Goal: Task Accomplishment & Management: Manage account settings

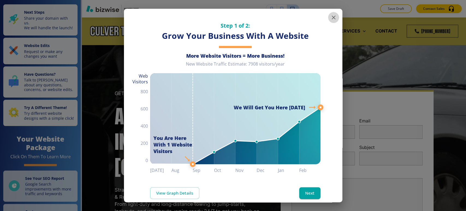
click at [330, 19] on icon "button" at bounding box center [333, 17] width 7 height 7
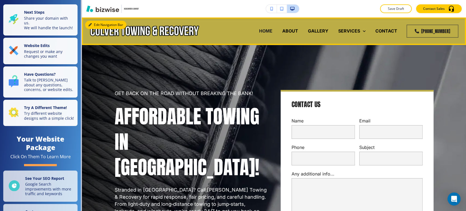
click at [96, 24] on button "Edit Navigation Bar" at bounding box center [105, 25] width 41 height 8
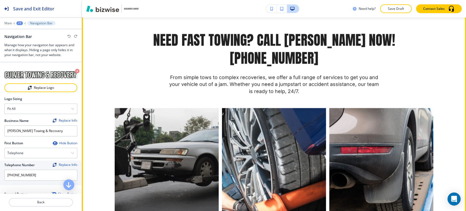
scroll to position [455, 0]
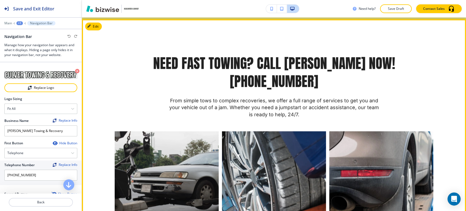
click at [97, 28] on button "Edit" at bounding box center [93, 26] width 17 height 8
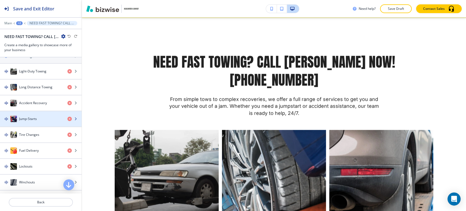
scroll to position [242, 0]
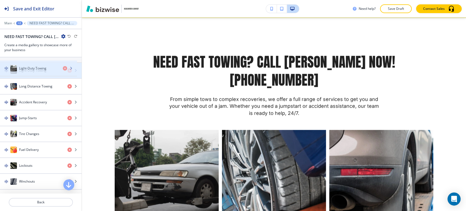
click at [35, 71] on div "Light-Duty Towing" at bounding box center [41, 70] width 82 height 15
click at [34, 71] on h4 "Light-Duty Towing" at bounding box center [32, 70] width 27 height 5
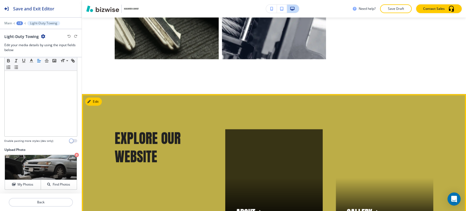
scroll to position [880, 0]
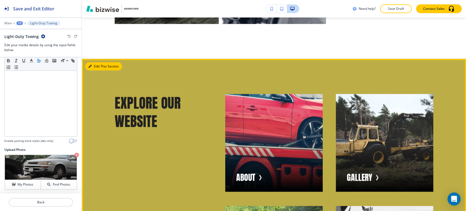
click at [97, 62] on button "Edit This Section" at bounding box center [103, 66] width 37 height 8
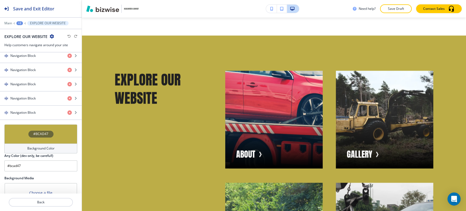
scroll to position [370, 0]
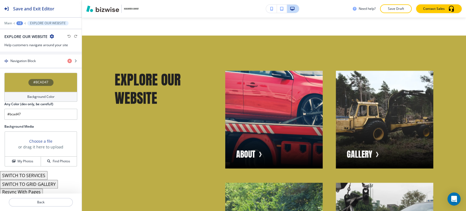
click at [35, 192] on button "Resync With Pages" at bounding box center [21, 191] width 43 height 7
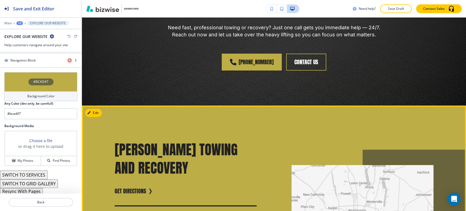
scroll to position [1449, 0]
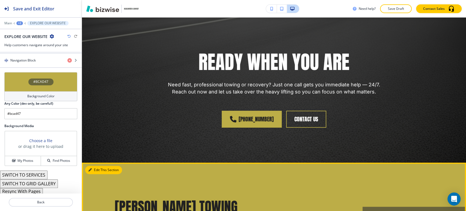
click at [93, 166] on button "Edit This Section" at bounding box center [103, 170] width 37 height 8
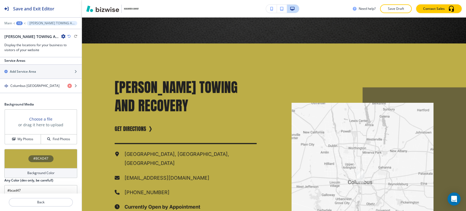
scroll to position [229, 0]
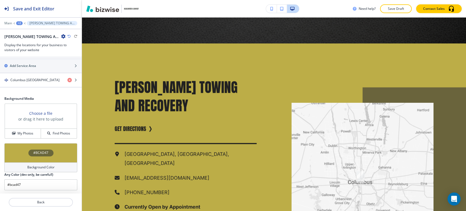
click at [43, 163] on div "Background Color" at bounding box center [40, 167] width 73 height 10
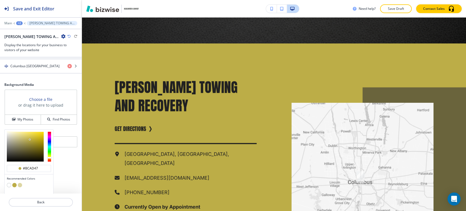
scroll to position [255, 0]
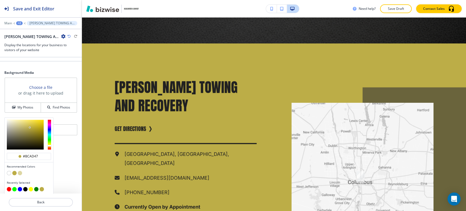
click at [10, 172] on button "button" at bounding box center [9, 173] width 4 height 4
type input "#FFFFFF"
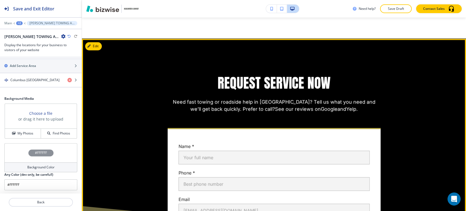
scroll to position [1811, 0]
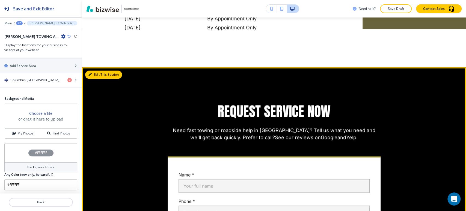
click at [98, 70] on button "Edit This Section" at bounding box center [103, 74] width 37 height 8
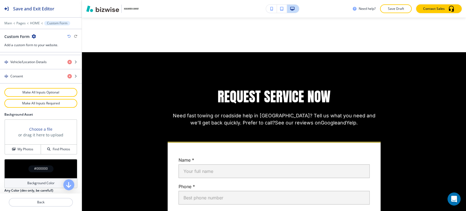
scroll to position [349, 0]
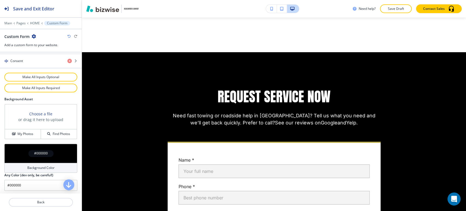
click at [35, 157] on div "#000000" at bounding box center [40, 153] width 73 height 19
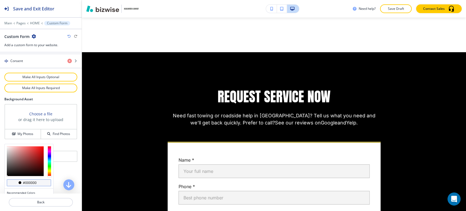
scroll to position [375, 0]
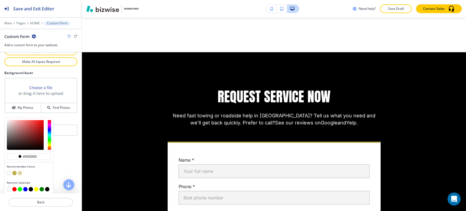
click at [20, 171] on button "button" at bounding box center [20, 173] width 4 height 4
type input "#ddd6a3"
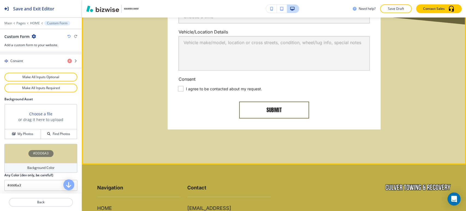
scroll to position [2139, 0]
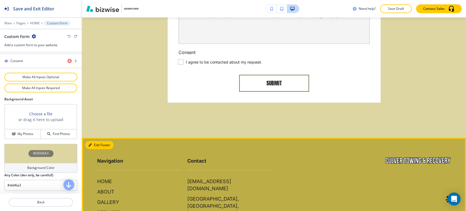
click at [97, 141] on button "Edit Footer" at bounding box center [99, 145] width 28 height 8
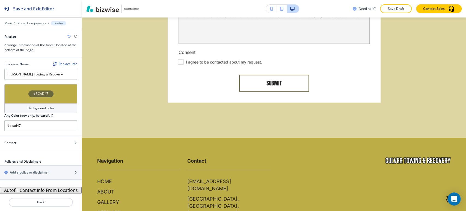
click at [46, 190] on button "Autofill Contact Info From Locations" at bounding box center [41, 190] width 82 height 7
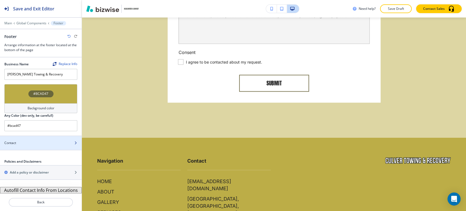
click at [49, 144] on div "Contact" at bounding box center [35, 142] width 70 height 5
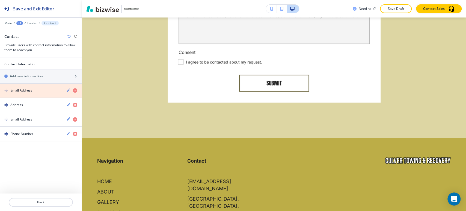
click at [75, 91] on icon "button" at bounding box center [75, 90] width 4 height 4
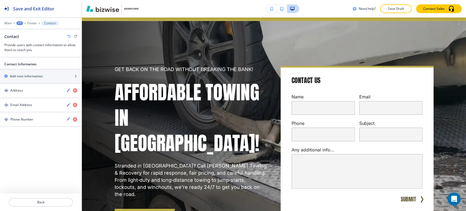
scroll to position [0, 0]
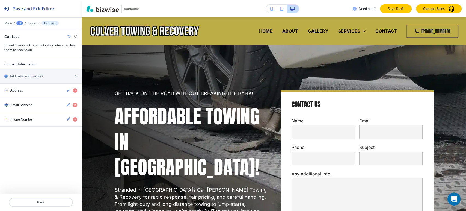
click at [392, 7] on p "Save Draft" at bounding box center [395, 8] width 17 height 5
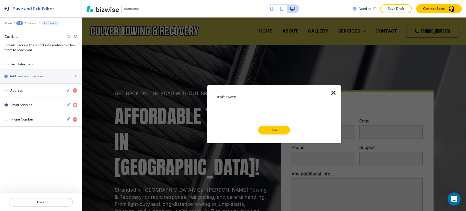
click at [275, 130] on p "Close" at bounding box center [273, 129] width 17 height 5
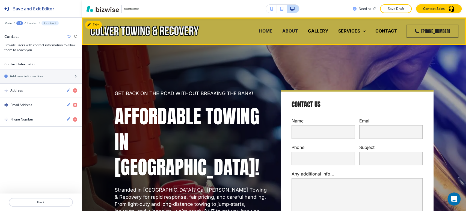
click at [285, 29] on p "ABOUT" at bounding box center [290, 31] width 16 height 6
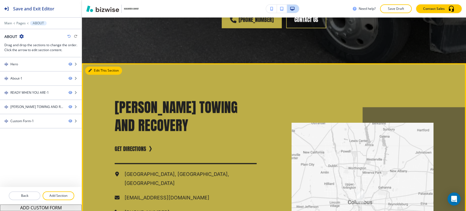
drag, startPoint x: 94, startPoint y: 55, endPoint x: 90, endPoint y: 55, distance: 3.3
click at [94, 66] on button "Edit This Section" at bounding box center [103, 70] width 37 height 8
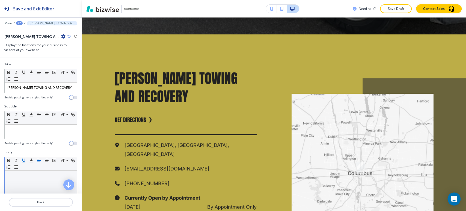
scroll to position [637, 0]
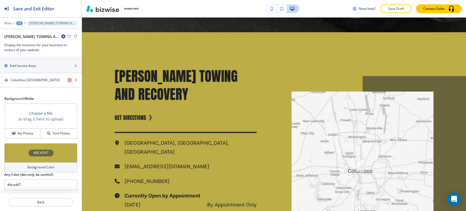
click at [28, 162] on div "Background Color" at bounding box center [40, 167] width 73 height 10
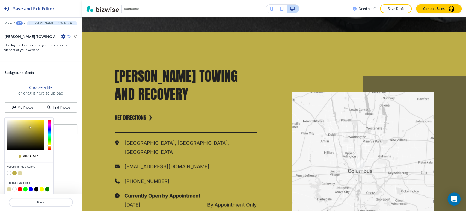
click at [8, 172] on button "button" at bounding box center [9, 173] width 4 height 4
type input "#FFFFFF"
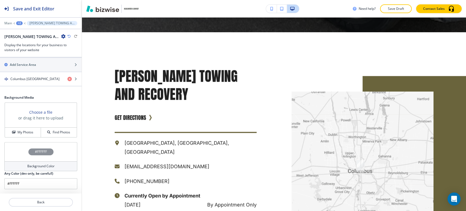
scroll to position [229, 0]
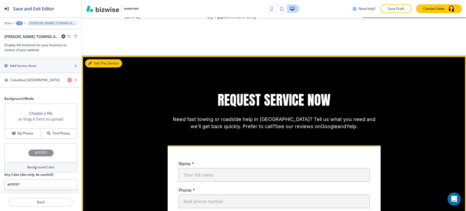
click at [99, 59] on button "Edit This Section" at bounding box center [103, 63] width 37 height 8
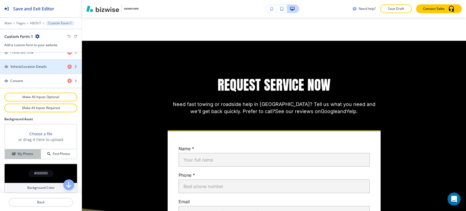
scroll to position [349, 0]
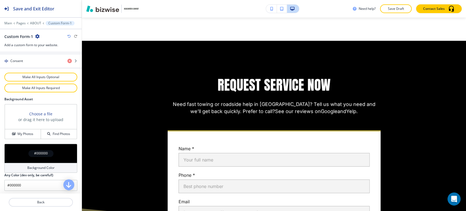
click at [34, 165] on h4 "Background Color" at bounding box center [40, 167] width 27 height 5
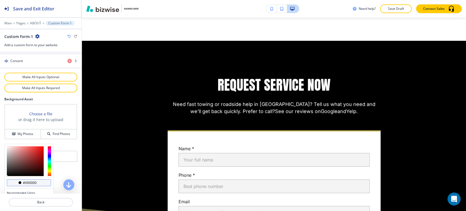
scroll to position [375, 0]
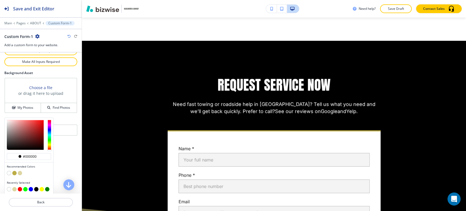
click at [20, 171] on button "button" at bounding box center [20, 173] width 4 height 4
type input "#ddd6a3"
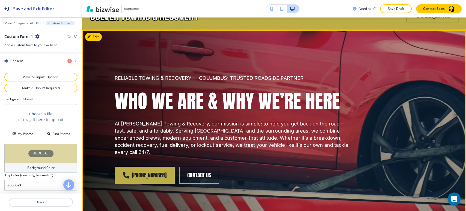
scroll to position [0, 0]
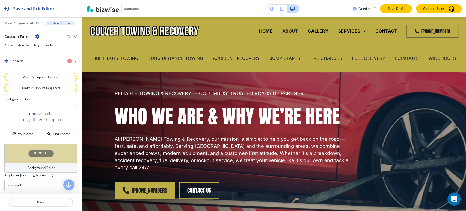
click at [385, 8] on button "Save Draft" at bounding box center [396, 8] width 32 height 9
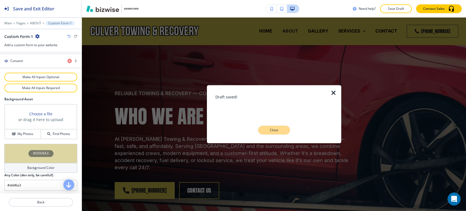
click at [272, 131] on p "Close" at bounding box center [273, 129] width 17 height 5
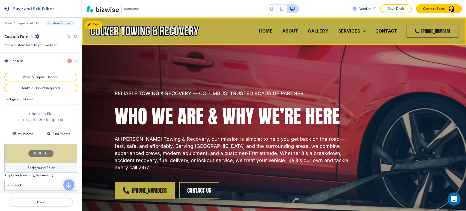
click at [315, 30] on p "GALLERY" at bounding box center [318, 31] width 20 height 6
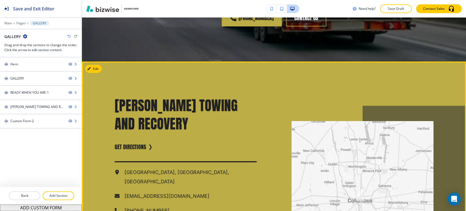
scroll to position [910, 0]
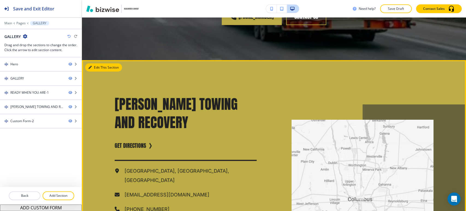
click at [92, 63] on button "Edit This Section" at bounding box center [103, 67] width 37 height 8
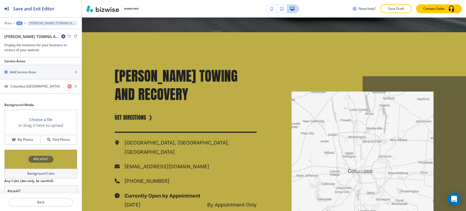
scroll to position [229, 0]
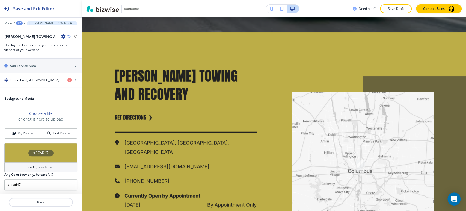
click at [26, 162] on div "Background Color" at bounding box center [40, 167] width 73 height 10
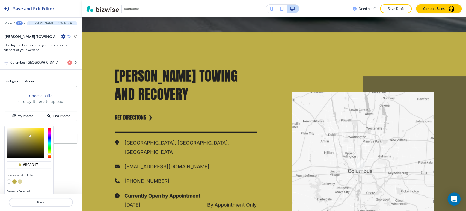
scroll to position [255, 0]
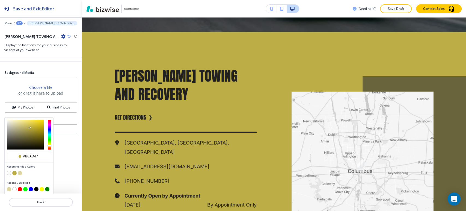
click at [9, 171] on button "button" at bounding box center [9, 173] width 4 height 4
type input "#FFFFFF"
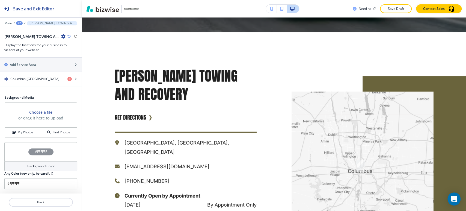
scroll to position [229, 0]
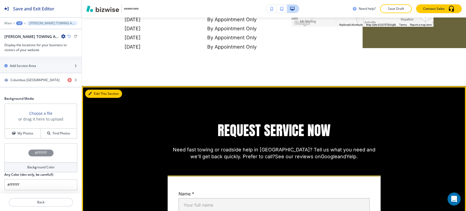
click at [93, 90] on button "Edit This Section" at bounding box center [103, 94] width 37 height 8
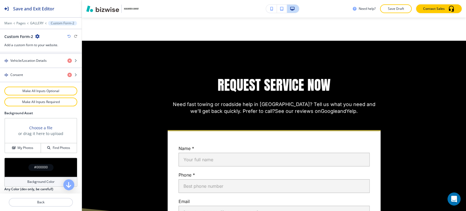
scroll to position [349, 0]
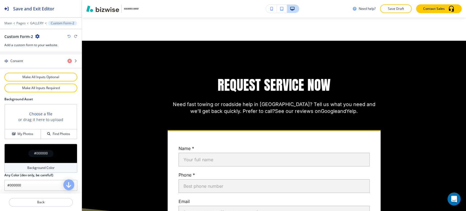
click at [35, 165] on h4 "Background Color" at bounding box center [40, 167] width 27 height 5
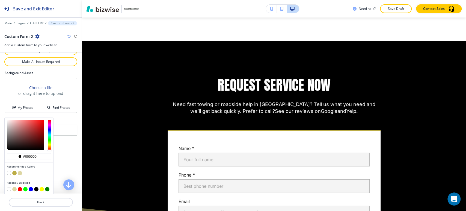
click at [18, 171] on button "button" at bounding box center [20, 173] width 4 height 4
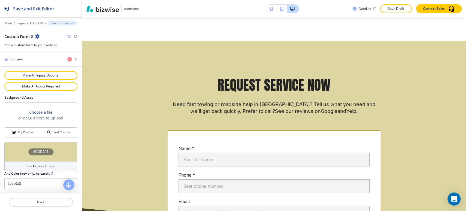
type input "#ddd6a3"
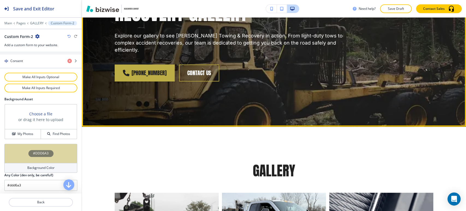
scroll to position [83, 0]
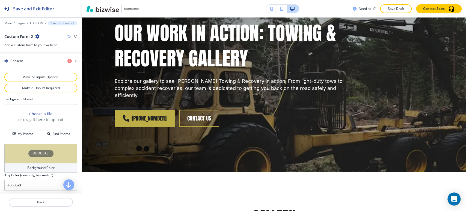
click at [390, 8] on p "Save Draft" at bounding box center [395, 8] width 17 height 5
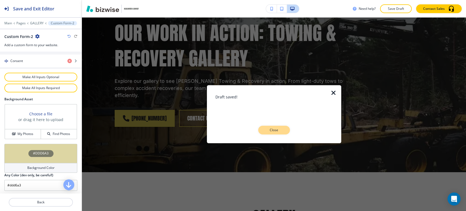
click at [279, 133] on button "Close" at bounding box center [274, 130] width 32 height 9
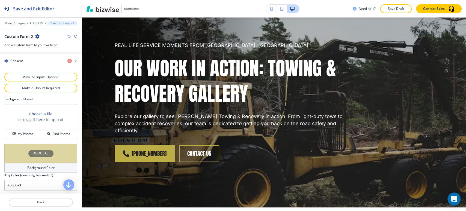
scroll to position [0, 0]
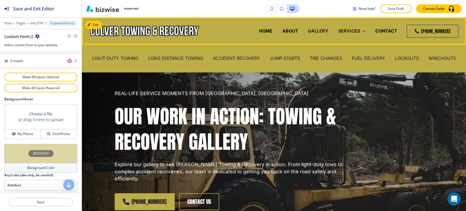
click at [346, 28] on p "SERVICES" at bounding box center [349, 31] width 22 height 6
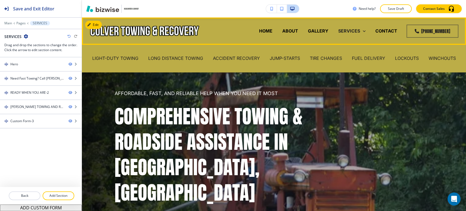
click at [350, 30] on p "SERVICES" at bounding box center [349, 31] width 22 height 6
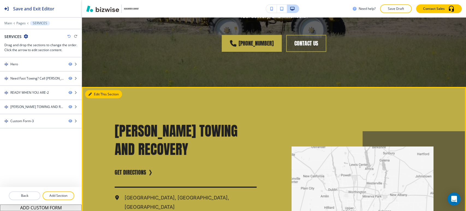
click at [94, 90] on button "Edit This Section" at bounding box center [103, 94] width 37 height 8
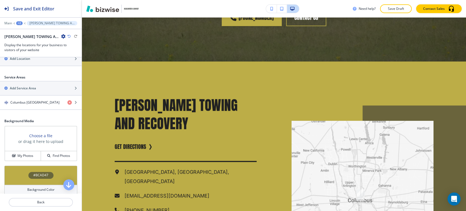
scroll to position [229, 0]
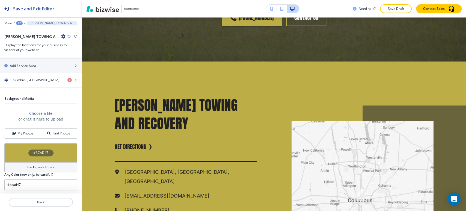
click at [45, 167] on h4 "Background Color" at bounding box center [40, 167] width 27 height 5
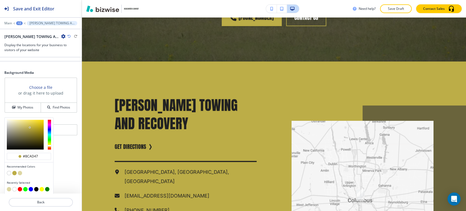
click at [18, 171] on button "button" at bounding box center [20, 173] width 4 height 4
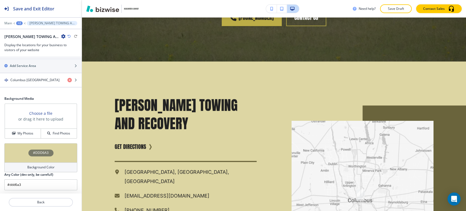
click at [22, 164] on div "Background Color" at bounding box center [40, 167] width 73 height 10
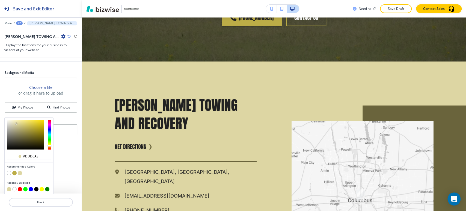
click at [8, 172] on button "button" at bounding box center [9, 173] width 4 height 4
type input "#FFFFFF"
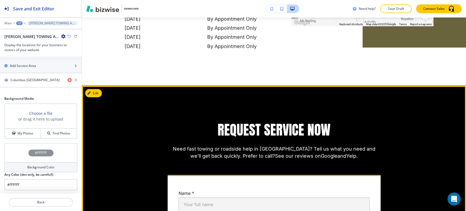
scroll to position [1147, 0]
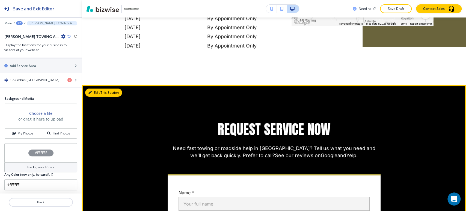
click at [98, 88] on button "Edit This Section" at bounding box center [103, 92] width 37 height 8
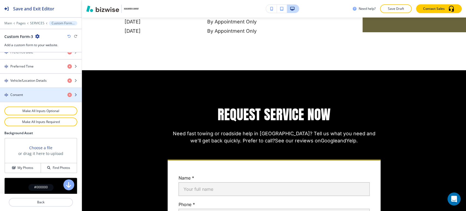
scroll to position [349, 0]
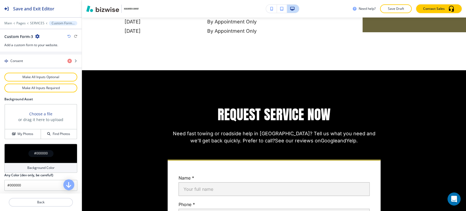
click at [37, 168] on h4 "Background Color" at bounding box center [40, 167] width 27 height 5
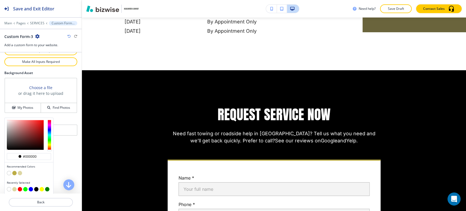
click at [20, 172] on button "button" at bounding box center [20, 173] width 4 height 4
type input "#ddd6a3"
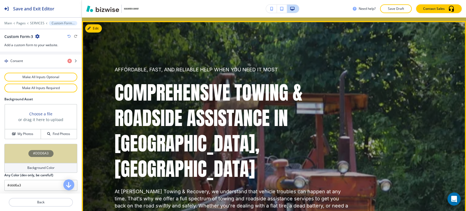
scroll to position [0, 0]
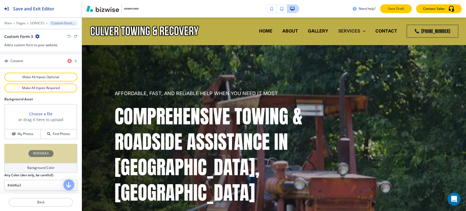
click at [394, 8] on p "Save Draft" at bounding box center [395, 8] width 17 height 5
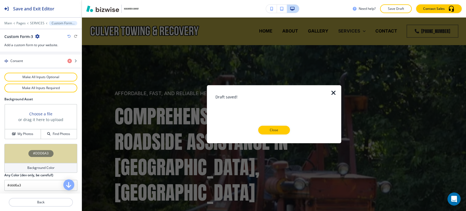
click at [276, 125] on div "Draft saved! Close" at bounding box center [273, 114] width 117 height 40
click at [276, 128] on p "Close" at bounding box center [273, 129] width 17 height 5
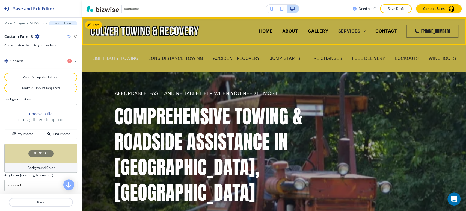
click at [109, 57] on p "LIGHT-DUTY TOWING" at bounding box center [115, 58] width 46 height 6
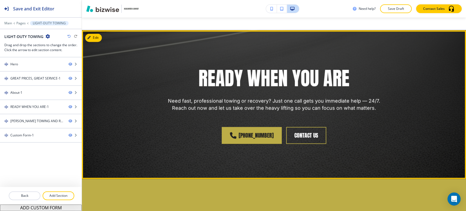
scroll to position [728, 0]
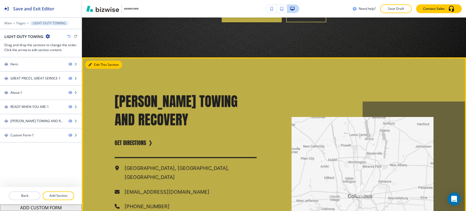
click at [95, 64] on button "Edit This Section" at bounding box center [103, 65] width 37 height 8
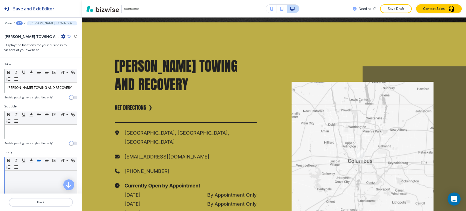
scroll to position [767, 0]
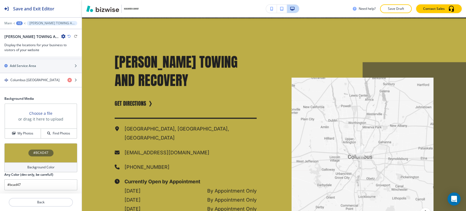
click at [22, 163] on div "Background Color" at bounding box center [40, 167] width 73 height 10
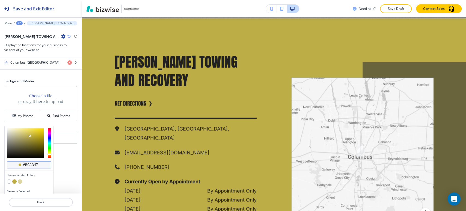
scroll to position [255, 0]
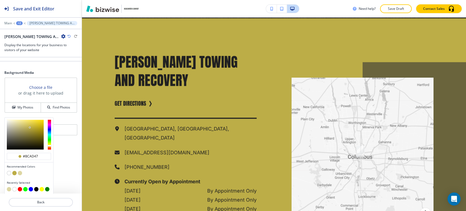
click at [9, 171] on button "button" at bounding box center [9, 173] width 4 height 4
type input "#FFFFFF"
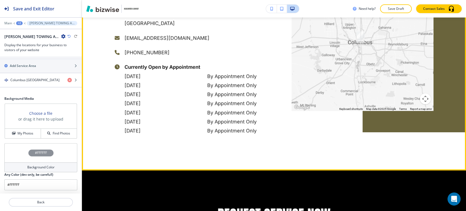
scroll to position [979, 0]
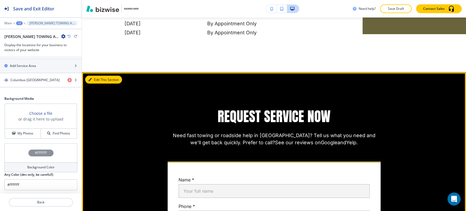
click at [97, 76] on button "Edit This Section" at bounding box center [103, 80] width 37 height 8
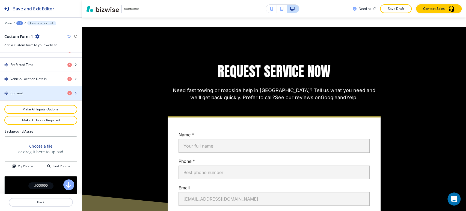
scroll to position [349, 0]
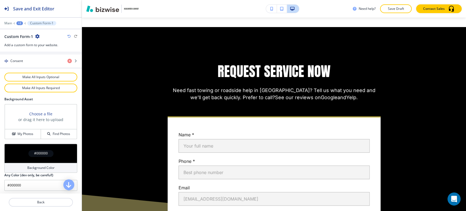
click at [29, 166] on h4 "Background Color" at bounding box center [40, 167] width 27 height 5
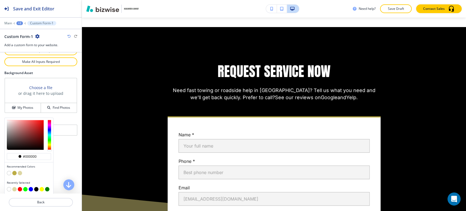
click at [19, 171] on button "button" at bounding box center [20, 173] width 4 height 4
type input "#ddd6a3"
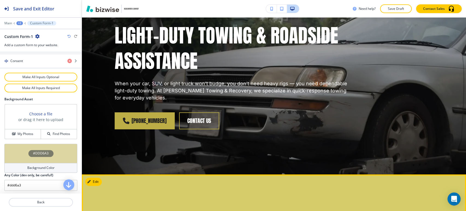
scroll to position [0, 0]
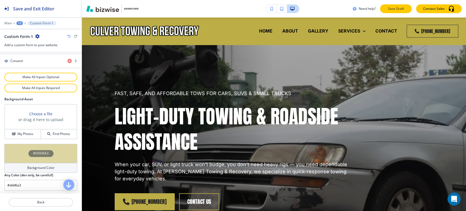
click at [391, 5] on button "Save Draft" at bounding box center [396, 8] width 32 height 9
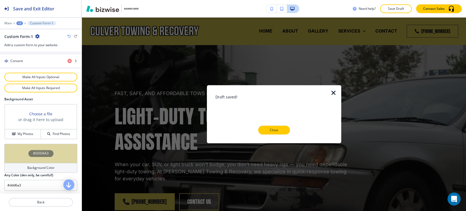
drag, startPoint x: 277, startPoint y: 130, endPoint x: 292, endPoint y: 109, distance: 26.0
click at [277, 130] on p "Close" at bounding box center [273, 129] width 17 height 5
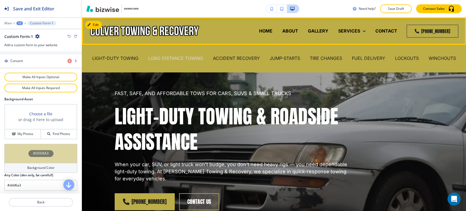
click at [181, 59] on p "LONG DISTANCE TOWING" at bounding box center [175, 58] width 55 height 6
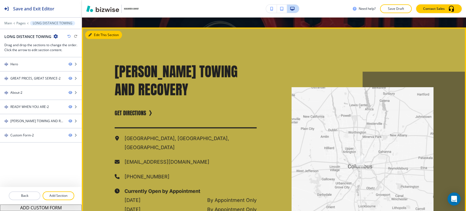
click at [96, 31] on button "Edit This Section" at bounding box center [103, 35] width 37 height 8
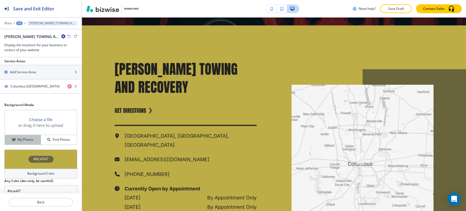
scroll to position [229, 0]
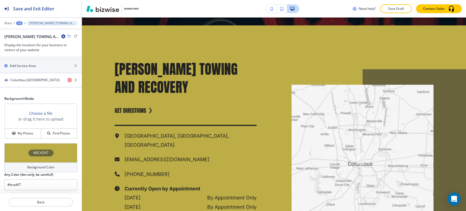
click at [20, 166] on div "Background Color" at bounding box center [40, 167] width 73 height 10
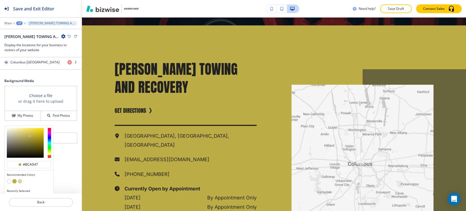
scroll to position [255, 0]
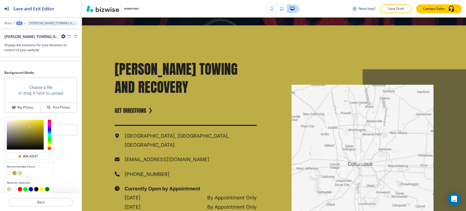
click at [9, 171] on button "button" at bounding box center [9, 173] width 4 height 4
type input "#FFFFFF"
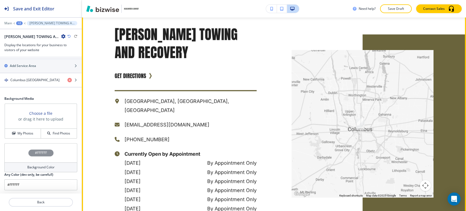
scroll to position [1064, 0]
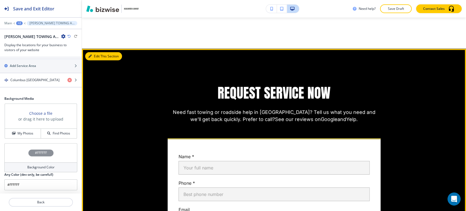
click at [100, 52] on button "Edit This Section" at bounding box center [103, 56] width 37 height 8
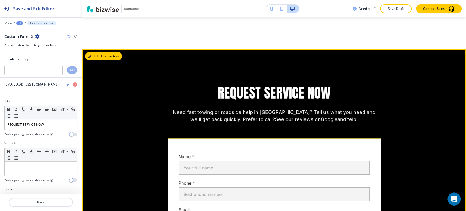
scroll to position [0, 0]
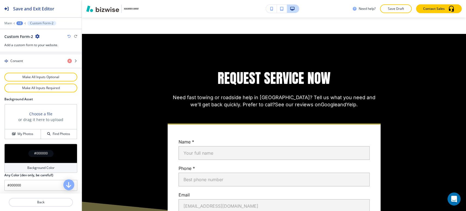
click at [27, 169] on div "Background Color" at bounding box center [40, 168] width 73 height 10
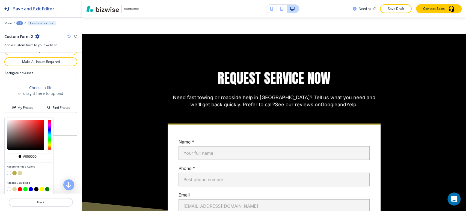
click at [21, 171] on button "button" at bounding box center [20, 173] width 4 height 4
type input "#ddd6a3"
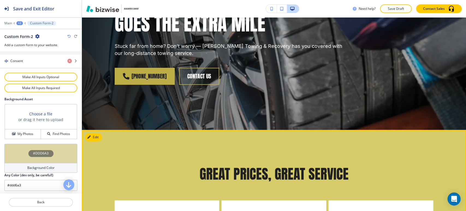
scroll to position [21, 0]
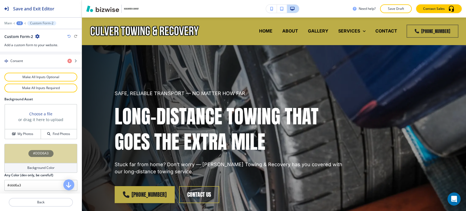
click at [397, 8] on p "Save Draft" at bounding box center [395, 8] width 17 height 5
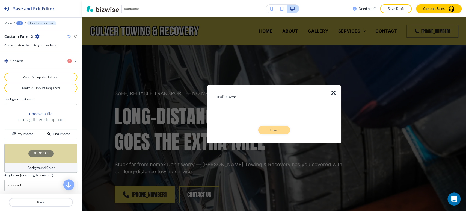
click at [274, 128] on p "Close" at bounding box center [273, 129] width 17 height 5
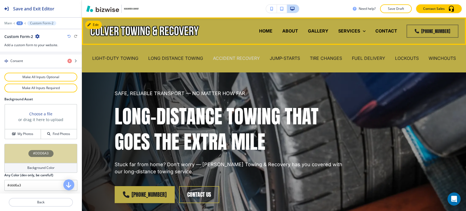
click at [226, 56] on p "ACCIDENT RECOVERY" at bounding box center [236, 58] width 47 height 6
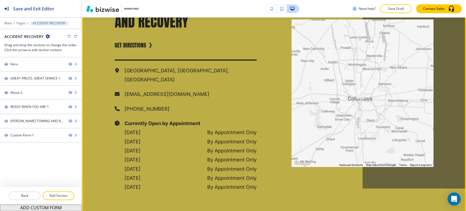
scroll to position [697, 0]
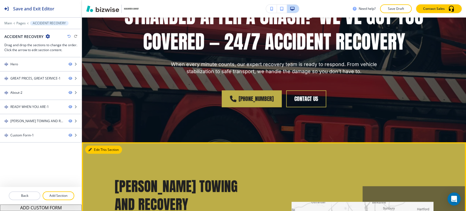
click at [88, 148] on icon "button" at bounding box center [89, 149] width 3 height 3
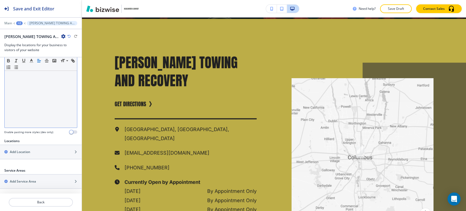
scroll to position [821, 0]
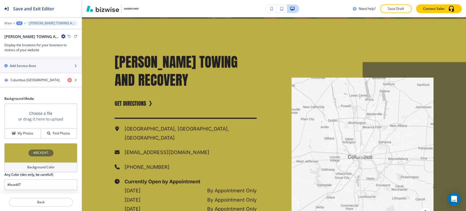
click at [28, 165] on h4 "Background Color" at bounding box center [40, 167] width 27 height 5
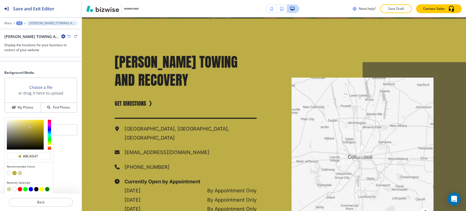
click at [9, 172] on button "button" at bounding box center [9, 173] width 4 height 4
type input "#FFFFFF"
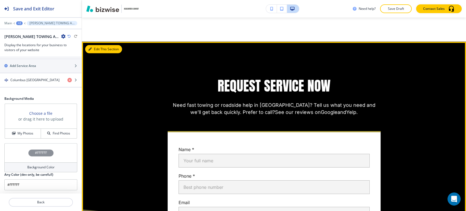
click at [98, 45] on button "Edit This Section" at bounding box center [103, 49] width 37 height 8
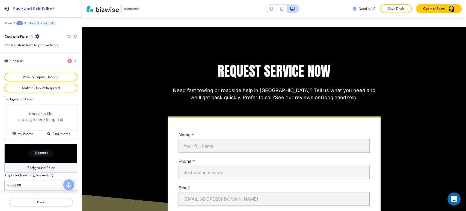
click at [37, 165] on h4 "Background Color" at bounding box center [40, 167] width 27 height 5
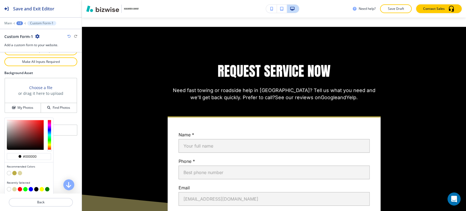
click at [19, 172] on button "button" at bounding box center [20, 173] width 4 height 4
type input "#ddd6a3"
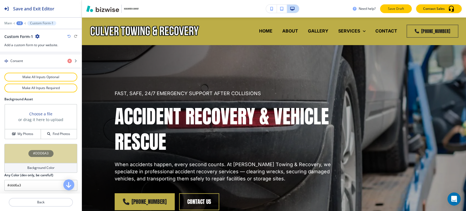
click at [396, 10] on p "Save Draft" at bounding box center [395, 8] width 17 height 5
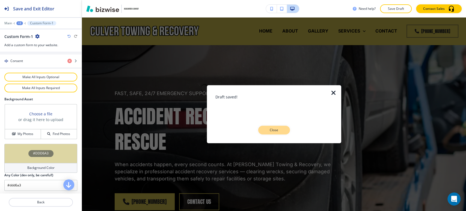
click at [281, 130] on p "Close" at bounding box center [273, 129] width 17 height 5
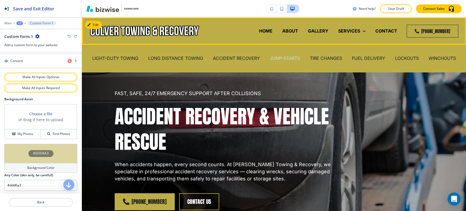
click at [282, 56] on p "JUMP-STARTS" at bounding box center [285, 58] width 30 height 6
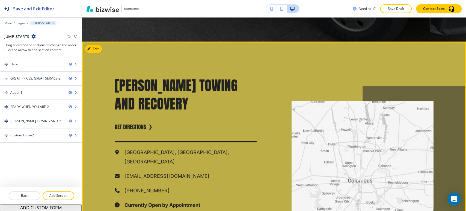
scroll to position [667, 0]
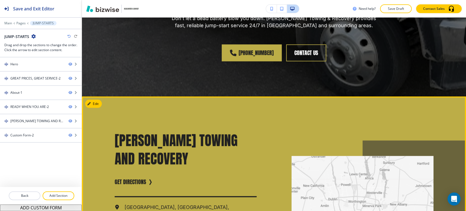
click at [92, 96] on div "[PERSON_NAME] TOWING AND RECOVERY GET DIRECTIONS [GEOGRAPHIC_DATA] [EMAIL_ADDRE…" at bounding box center [168, 212] width 177 height 232
click at [95, 101] on button "Edit This Section" at bounding box center [103, 103] width 37 height 8
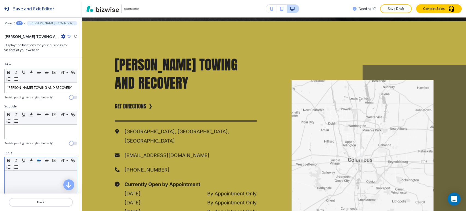
scroll to position [744, 0]
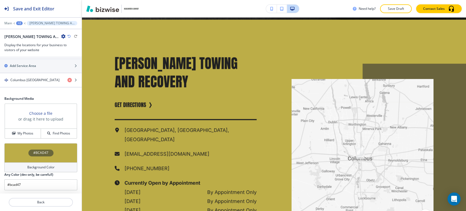
click at [36, 162] on div "Background Color" at bounding box center [40, 167] width 73 height 10
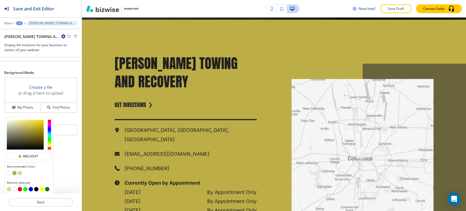
click at [9, 171] on button "button" at bounding box center [9, 173] width 4 height 4
type input "#FFFFFF"
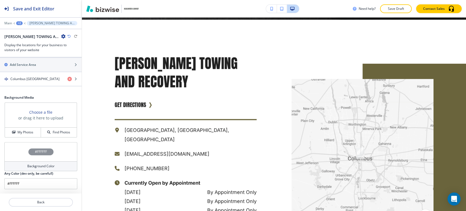
scroll to position [229, 0]
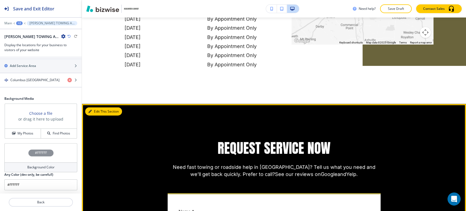
click at [100, 107] on button "Edit This Section" at bounding box center [103, 111] width 37 height 8
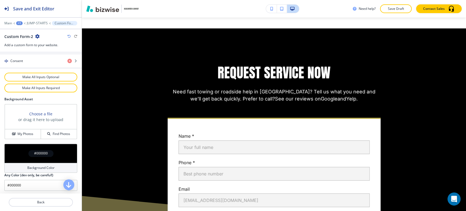
click at [23, 165] on div "Background Color" at bounding box center [40, 168] width 73 height 10
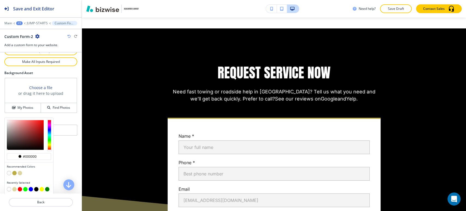
click at [20, 171] on button "button" at bounding box center [20, 173] width 4 height 4
type input "#ddd6a3"
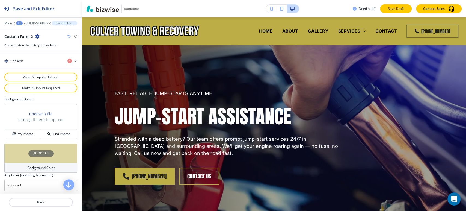
click at [390, 10] on p "Save Draft" at bounding box center [395, 8] width 17 height 5
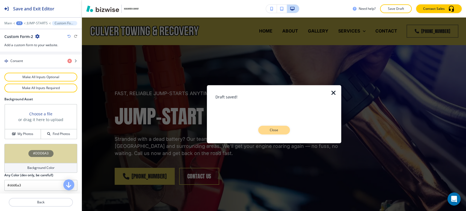
drag, startPoint x: 274, startPoint y: 130, endPoint x: 283, endPoint y: 117, distance: 15.9
click at [274, 130] on p "Close" at bounding box center [273, 129] width 17 height 5
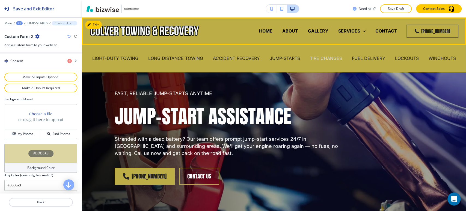
click at [336, 58] on p "TIRE CHANGES" at bounding box center [326, 58] width 32 height 6
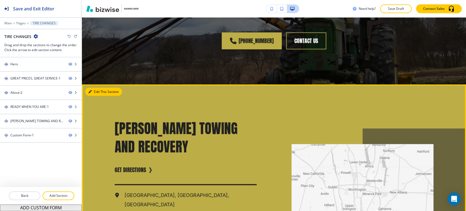
click at [96, 92] on button "Edit This Section" at bounding box center [103, 91] width 37 height 8
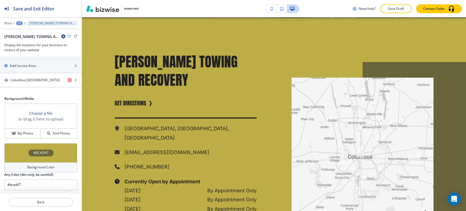
click at [44, 163] on div "Background Color" at bounding box center [40, 167] width 73 height 10
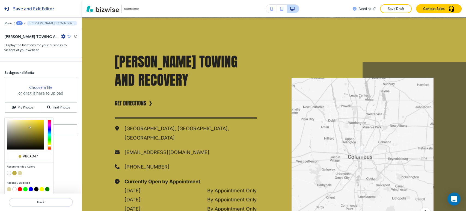
click at [8, 171] on button "button" at bounding box center [9, 173] width 4 height 4
type input "#FFFFFF"
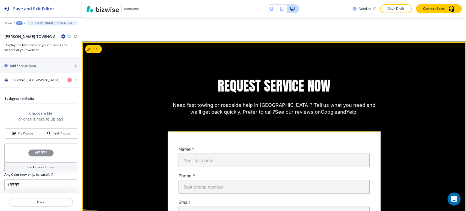
drag, startPoint x: 97, startPoint y: 41, endPoint x: 95, endPoint y: 47, distance: 6.2
click at [97, 45] on button "Edit This Section" at bounding box center [103, 49] width 37 height 8
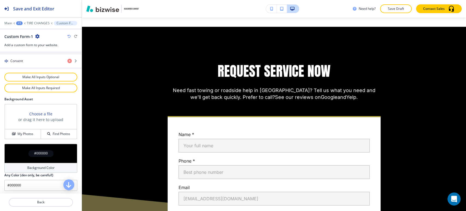
click at [33, 169] on div "Background Color" at bounding box center [40, 168] width 73 height 10
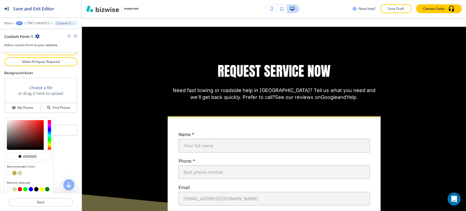
click at [23, 172] on div at bounding box center [29, 173] width 44 height 5
click at [20, 172] on button "button" at bounding box center [20, 173] width 4 height 4
type input "#ddd6a3"
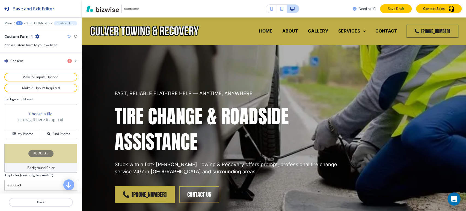
click at [401, 9] on p "Save Draft" at bounding box center [395, 8] width 17 height 5
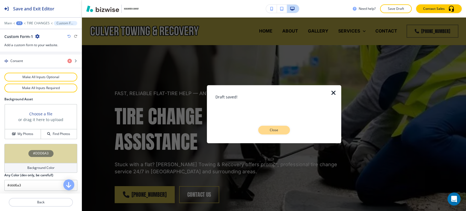
drag, startPoint x: 273, startPoint y: 129, endPoint x: 278, endPoint y: 123, distance: 8.2
click at [273, 130] on p "Close" at bounding box center [273, 129] width 17 height 5
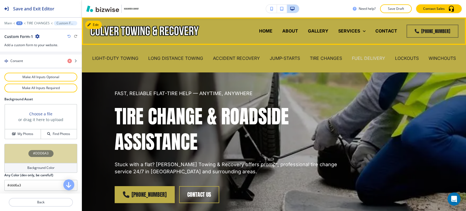
click at [365, 58] on p "FUEL DELIVERY" at bounding box center [368, 58] width 33 height 6
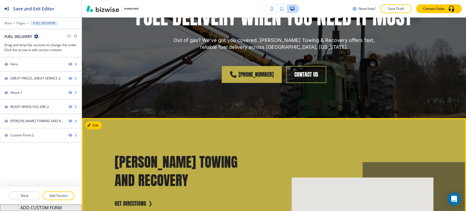
scroll to position [728, 0]
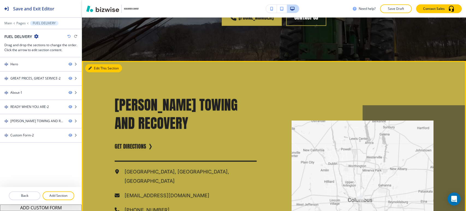
drag, startPoint x: 95, startPoint y: 41, endPoint x: 84, endPoint y: 60, distance: 21.6
click at [94, 64] on button "Edit This Section" at bounding box center [103, 68] width 37 height 8
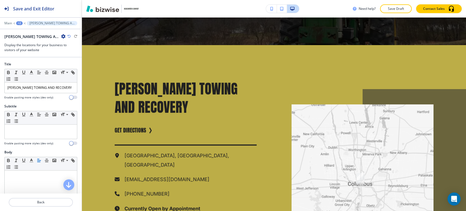
scroll to position [745, 0]
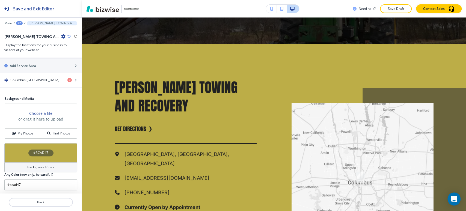
click at [33, 166] on h4 "Background Color" at bounding box center [40, 167] width 27 height 5
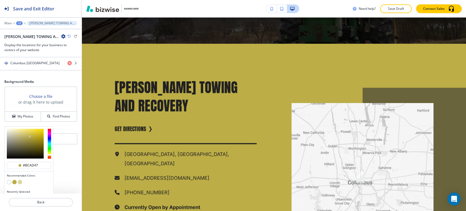
scroll to position [255, 0]
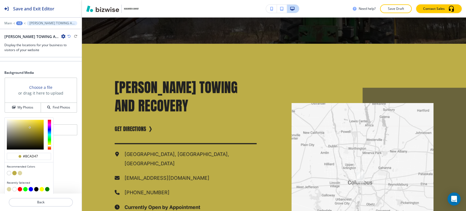
click at [9, 171] on button "button" at bounding box center [9, 173] width 4 height 4
type input "#FFFFFF"
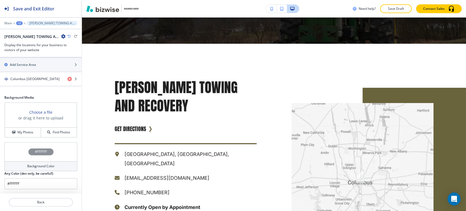
scroll to position [229, 0]
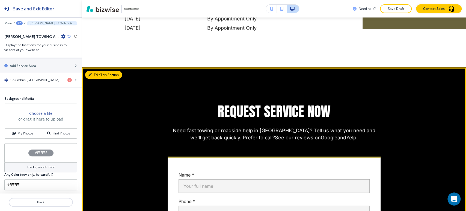
click at [98, 71] on button "Edit This Section" at bounding box center [103, 75] width 37 height 8
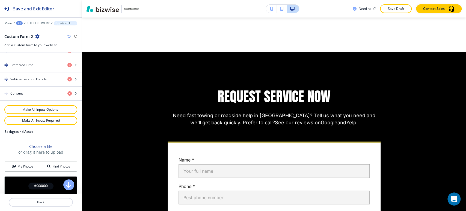
scroll to position [349, 0]
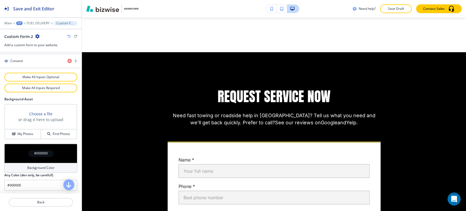
click at [35, 165] on h4 "Background Color" at bounding box center [40, 167] width 27 height 5
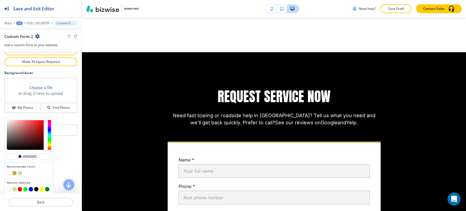
click at [19, 171] on button "button" at bounding box center [20, 173] width 4 height 4
type input "#ddd6a3"
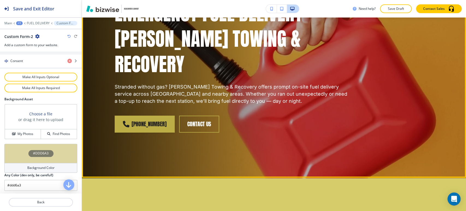
scroll to position [20, 0]
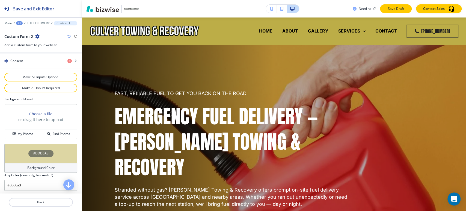
click at [395, 8] on p "Save Draft" at bounding box center [395, 8] width 17 height 5
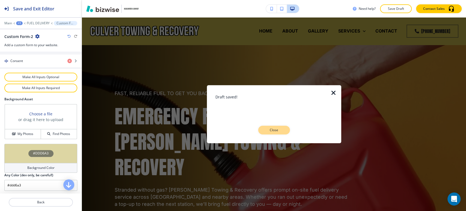
click at [275, 127] on p "Close" at bounding box center [273, 129] width 17 height 5
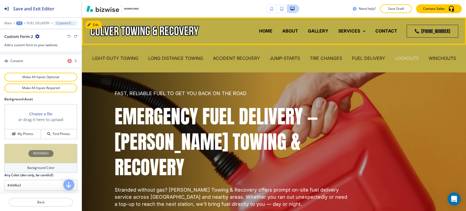
click at [406, 59] on p "LOCKOUTS" at bounding box center [407, 58] width 24 height 6
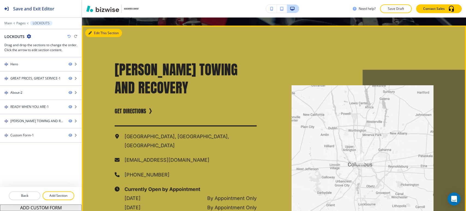
click at [95, 32] on button "Edit This Section" at bounding box center [103, 33] width 37 height 8
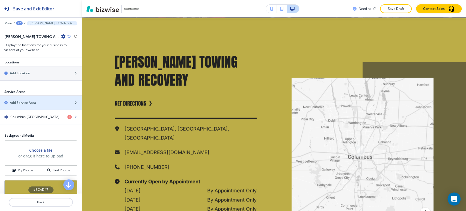
scroll to position [229, 0]
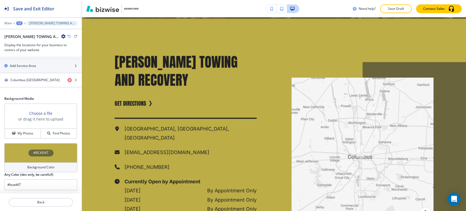
click at [41, 162] on div "Background Color" at bounding box center [40, 167] width 73 height 10
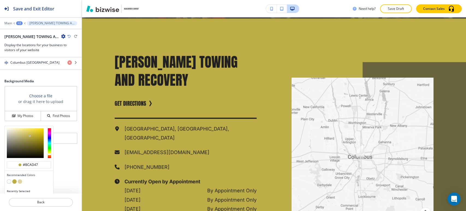
scroll to position [255, 0]
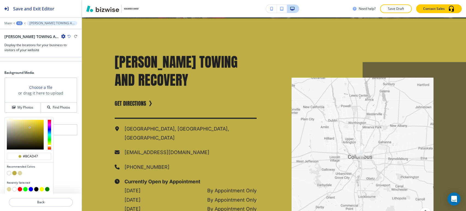
click at [8, 171] on button "button" at bounding box center [9, 173] width 4 height 4
type input "#FFFFFF"
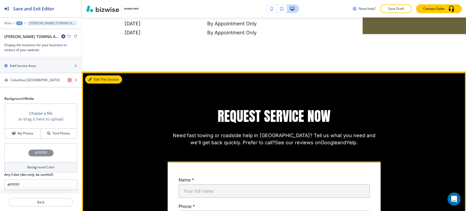
click at [91, 75] on button "Edit This Section" at bounding box center [103, 79] width 37 height 8
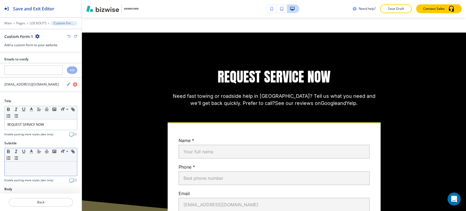
scroll to position [1053, 0]
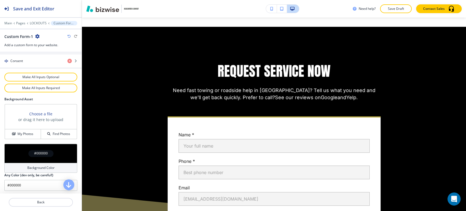
click at [28, 169] on div "Background Color" at bounding box center [40, 168] width 73 height 10
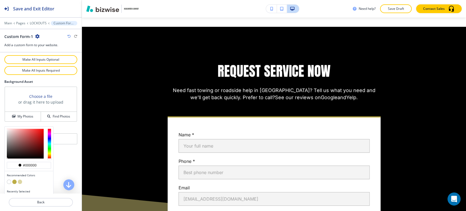
scroll to position [375, 0]
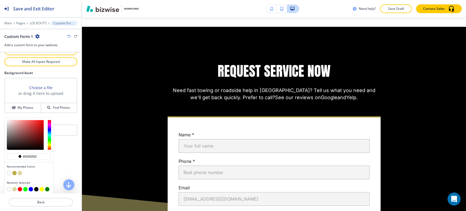
click at [20, 171] on button "button" at bounding box center [20, 173] width 4 height 4
type input "#ddd6a3"
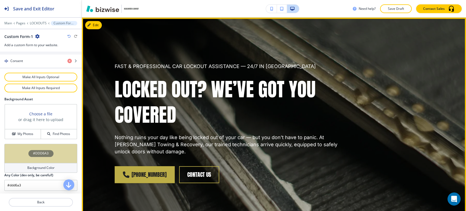
scroll to position [0, 0]
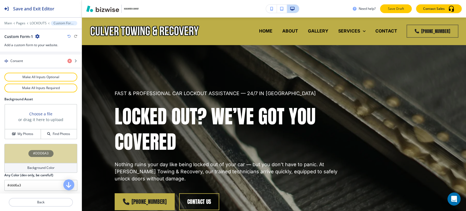
click at [396, 7] on p "Save Draft" at bounding box center [395, 8] width 17 height 5
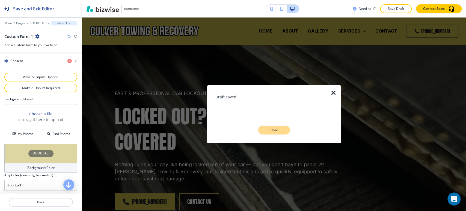
click at [265, 130] on p "Close" at bounding box center [273, 129] width 17 height 5
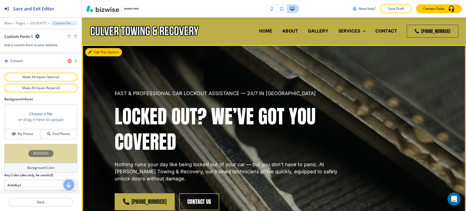
click at [93, 53] on button "Edit This Section" at bounding box center [103, 52] width 37 height 8
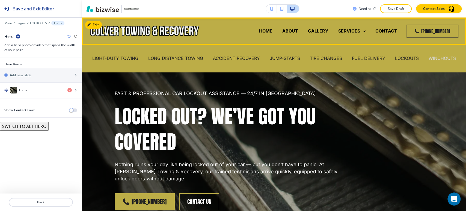
click at [438, 57] on p "WINCHOUTS" at bounding box center [441, 58] width 27 height 6
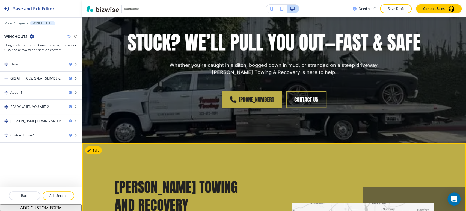
scroll to position [758, 0]
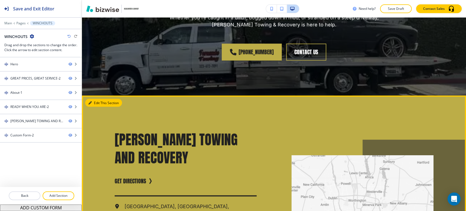
click at [94, 99] on button "Edit This Section" at bounding box center [103, 103] width 37 height 8
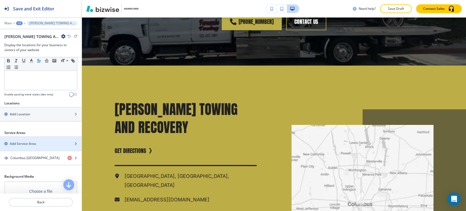
scroll to position [229, 0]
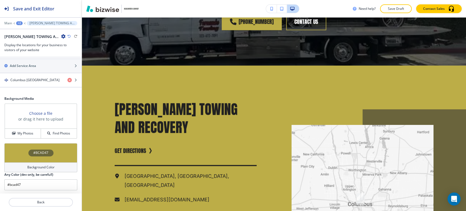
click at [36, 163] on div "Background Color" at bounding box center [40, 167] width 73 height 10
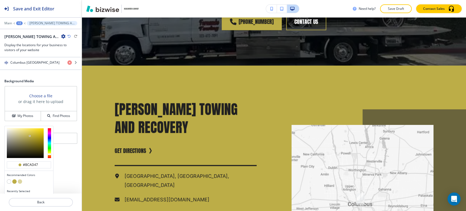
scroll to position [255, 0]
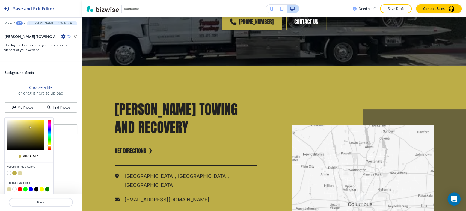
click at [9, 171] on button "button" at bounding box center [9, 173] width 4 height 4
type input "#FFFFFF"
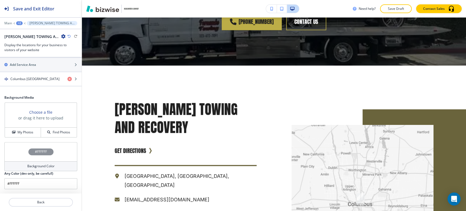
scroll to position [229, 0]
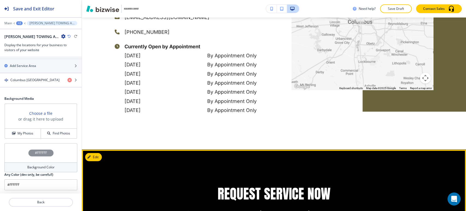
click at [95, 153] on button "Edit" at bounding box center [93, 157] width 17 height 8
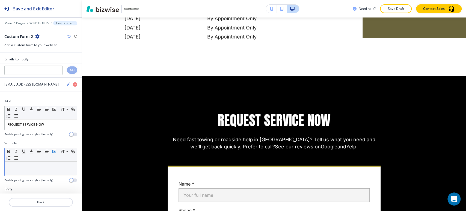
scroll to position [1046, 0]
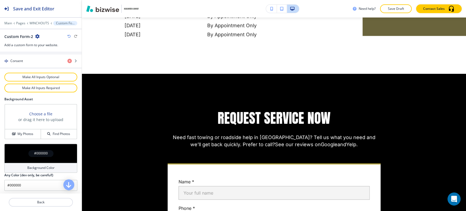
click at [44, 165] on h4 "Background Color" at bounding box center [40, 167] width 27 height 5
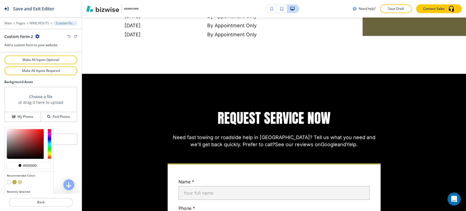
scroll to position [375, 0]
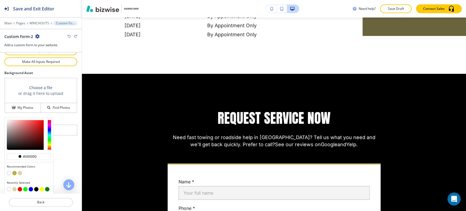
click at [18, 171] on button "button" at bounding box center [20, 173] width 4 height 4
type input "#ddd6a3"
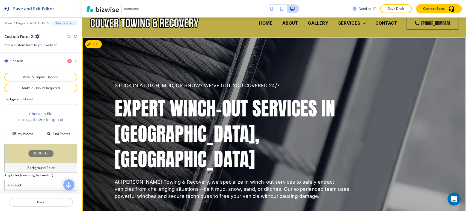
scroll to position [0, 0]
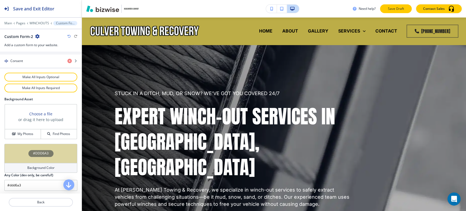
click at [398, 6] on p "Save Draft" at bounding box center [395, 8] width 17 height 5
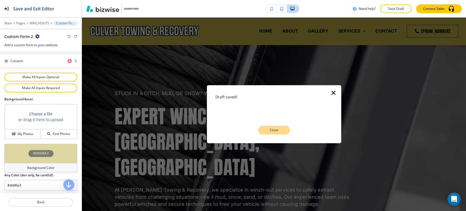
click at [276, 129] on p "Close" at bounding box center [273, 129] width 17 height 5
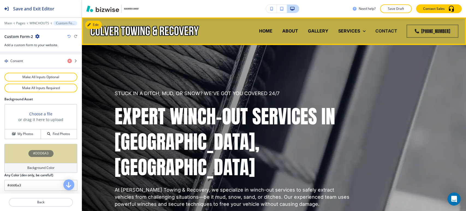
click at [384, 31] on p "CONTACT" at bounding box center [386, 31] width 22 height 6
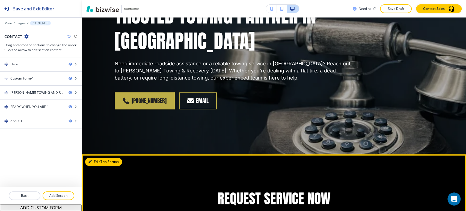
click at [92, 157] on button "Edit This Section" at bounding box center [103, 161] width 37 height 8
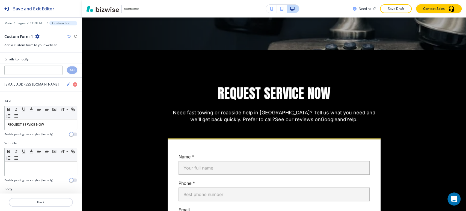
scroll to position [263, 0]
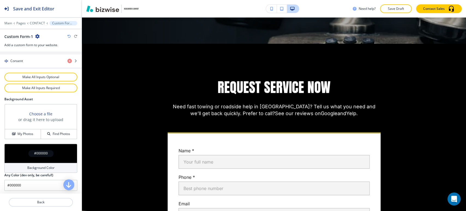
click at [22, 165] on div "Background Color" at bounding box center [40, 168] width 73 height 10
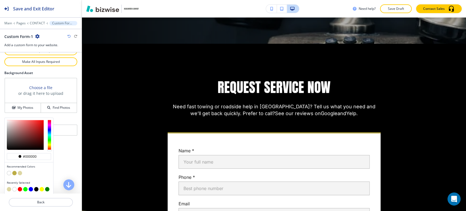
click at [20, 171] on button "button" at bounding box center [20, 173] width 4 height 4
type input "#ddd6a3"
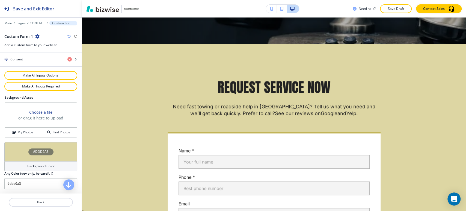
scroll to position [349, 0]
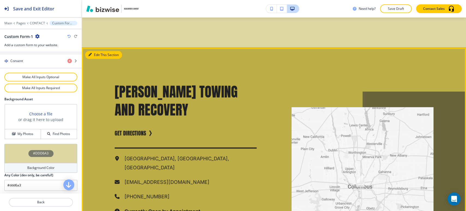
drag, startPoint x: 100, startPoint y: 30, endPoint x: 103, endPoint y: 31, distance: 3.1
click at [99, 51] on button "Edit This Section" at bounding box center [103, 55] width 37 height 8
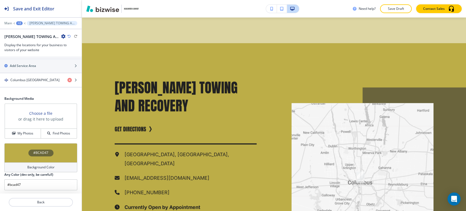
click at [35, 162] on div "Background Color" at bounding box center [40, 167] width 73 height 10
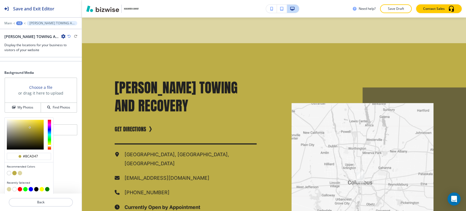
click at [10, 171] on button "button" at bounding box center [9, 173] width 4 height 4
type input "#FFFFFF"
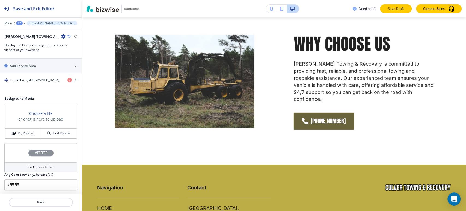
click at [391, 8] on p "Save Draft" at bounding box center [395, 8] width 17 height 5
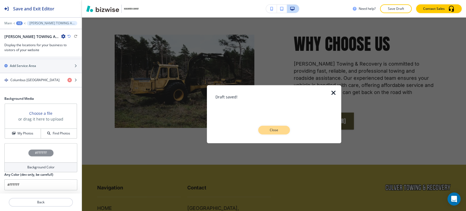
click at [283, 131] on button "Close" at bounding box center [274, 130] width 32 height 9
